Goal: Information Seeking & Learning: Learn about a topic

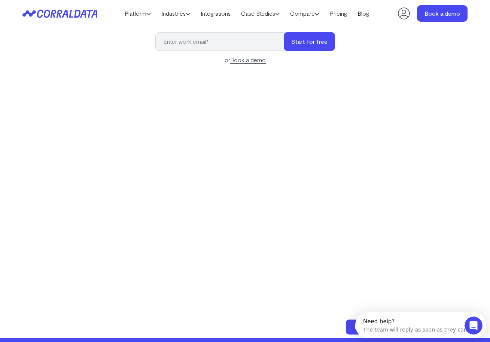
scroll to position [273, 0]
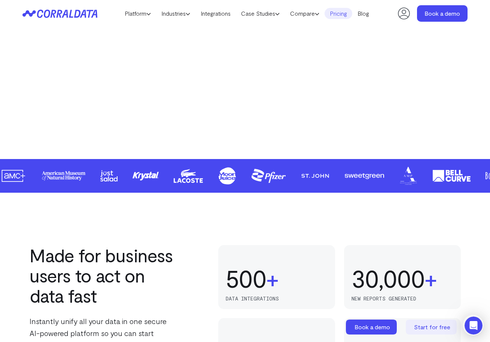
click at [340, 12] on link "Pricing" at bounding box center [338, 13] width 28 height 11
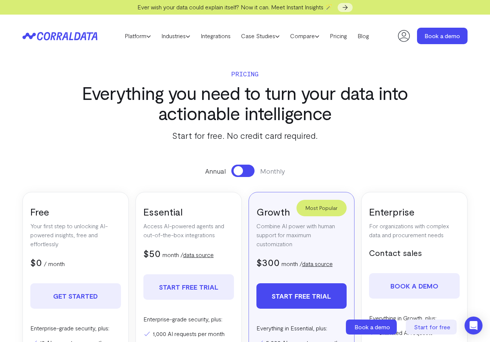
click at [283, 90] on h3 "Everything you need to turn your data into actionable intelligence" at bounding box center [245, 103] width 349 height 40
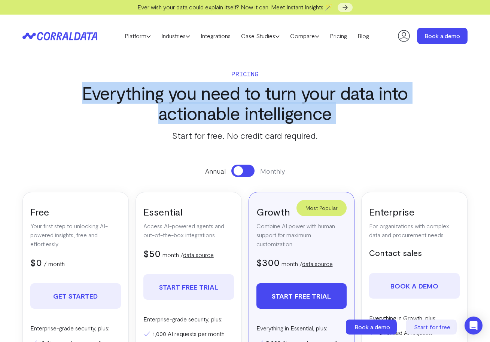
click at [283, 90] on h3 "Everything you need to turn your data into actionable intelligence" at bounding box center [245, 103] width 349 height 40
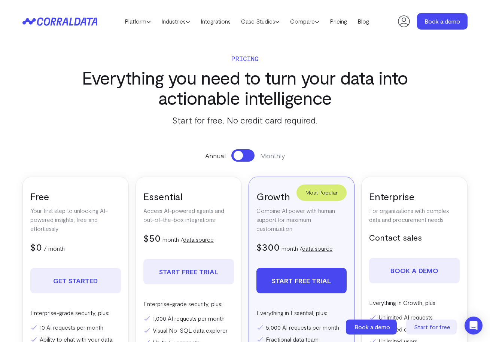
click at [264, 118] on p "Start for free. No credit card required." at bounding box center [245, 119] width 349 height 13
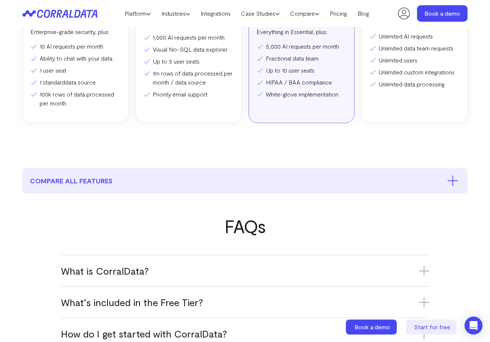
scroll to position [264, 0]
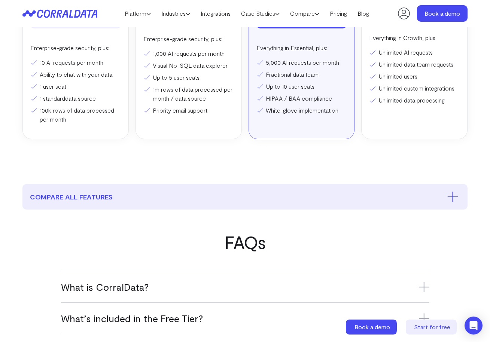
click at [175, 56] on li "1,000 AI requests per month" at bounding box center [188, 53] width 91 height 9
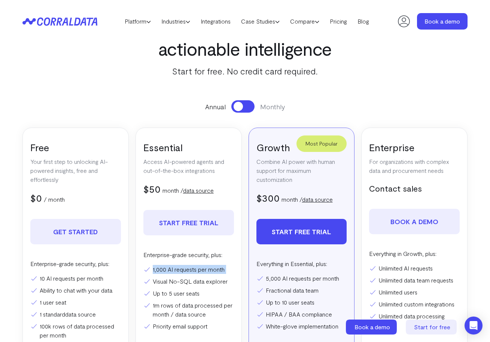
scroll to position [0, 0]
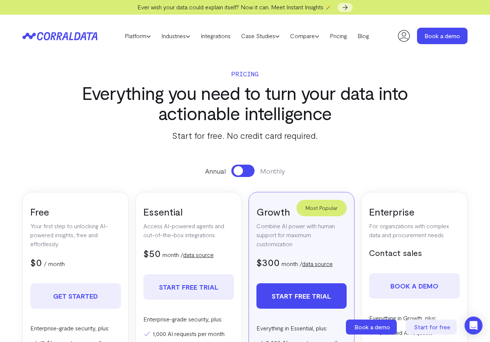
click at [177, 95] on h3 "Everything you need to turn your data into actionable intelligence" at bounding box center [245, 103] width 349 height 40
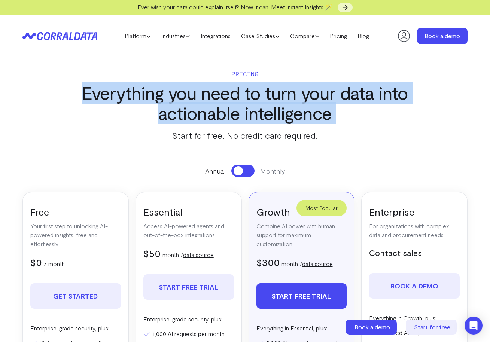
click at [177, 95] on h3 "Everything you need to turn your data into actionable intelligence" at bounding box center [245, 103] width 349 height 40
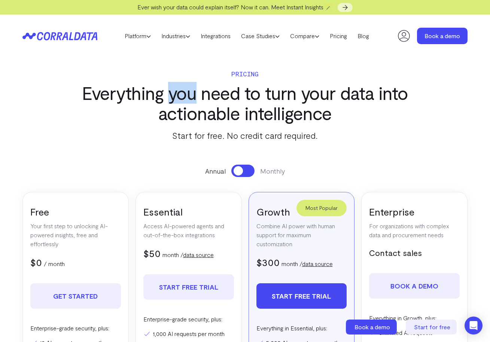
click at [177, 95] on h3 "Everything you need to turn your data into actionable intelligence" at bounding box center [245, 103] width 349 height 40
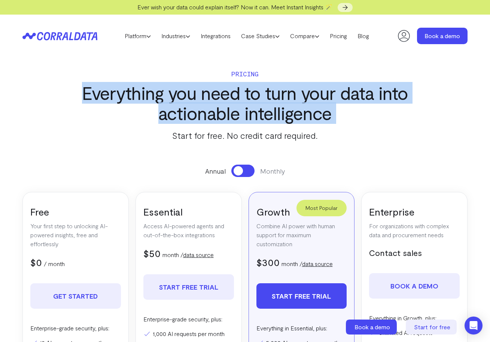
click at [177, 95] on h3 "Everything you need to turn your data into actionable intelligence" at bounding box center [245, 103] width 349 height 40
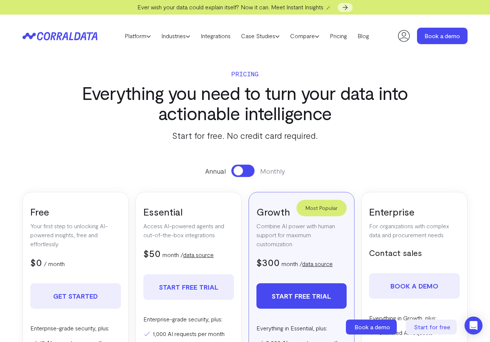
click at [184, 112] on h3 "Everything you need to turn your data into actionable intelligence" at bounding box center [245, 103] width 349 height 40
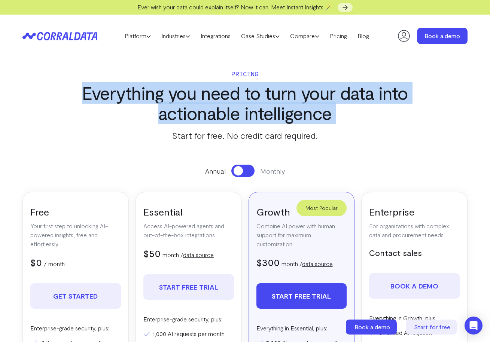
click at [184, 112] on h3 "Everything you need to turn your data into actionable intelligence" at bounding box center [245, 103] width 349 height 40
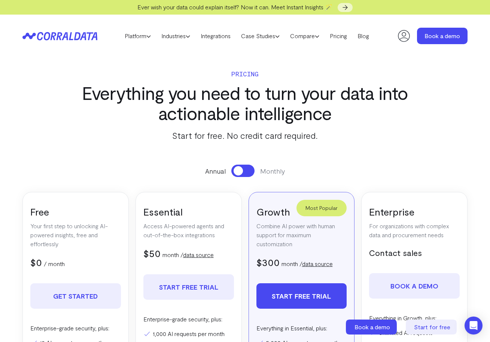
click at [73, 39] on icon at bounding box center [59, 36] width 75 height 9
